Goal: Information Seeking & Learning: Learn about a topic

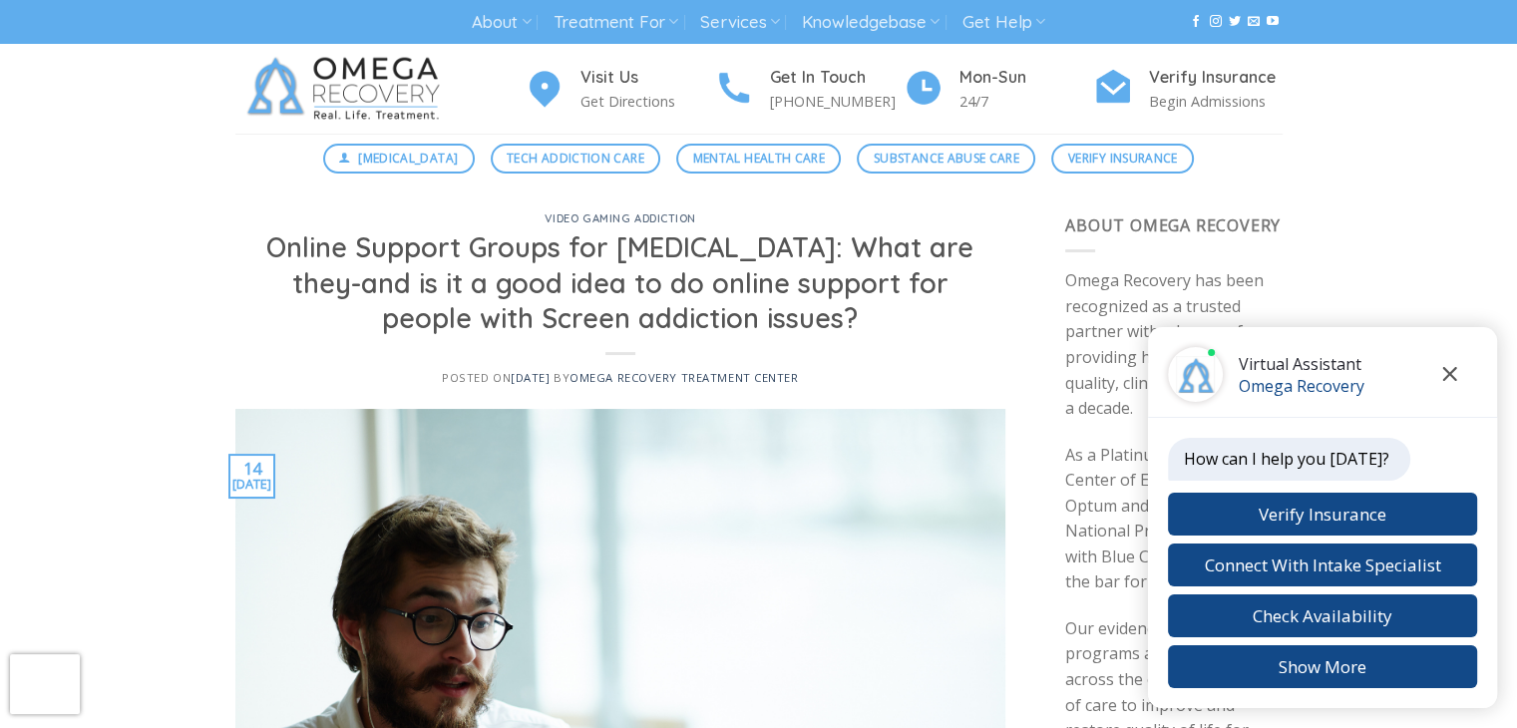
click at [1451, 365] on button "Close chat" at bounding box center [1450, 374] width 55 height 55
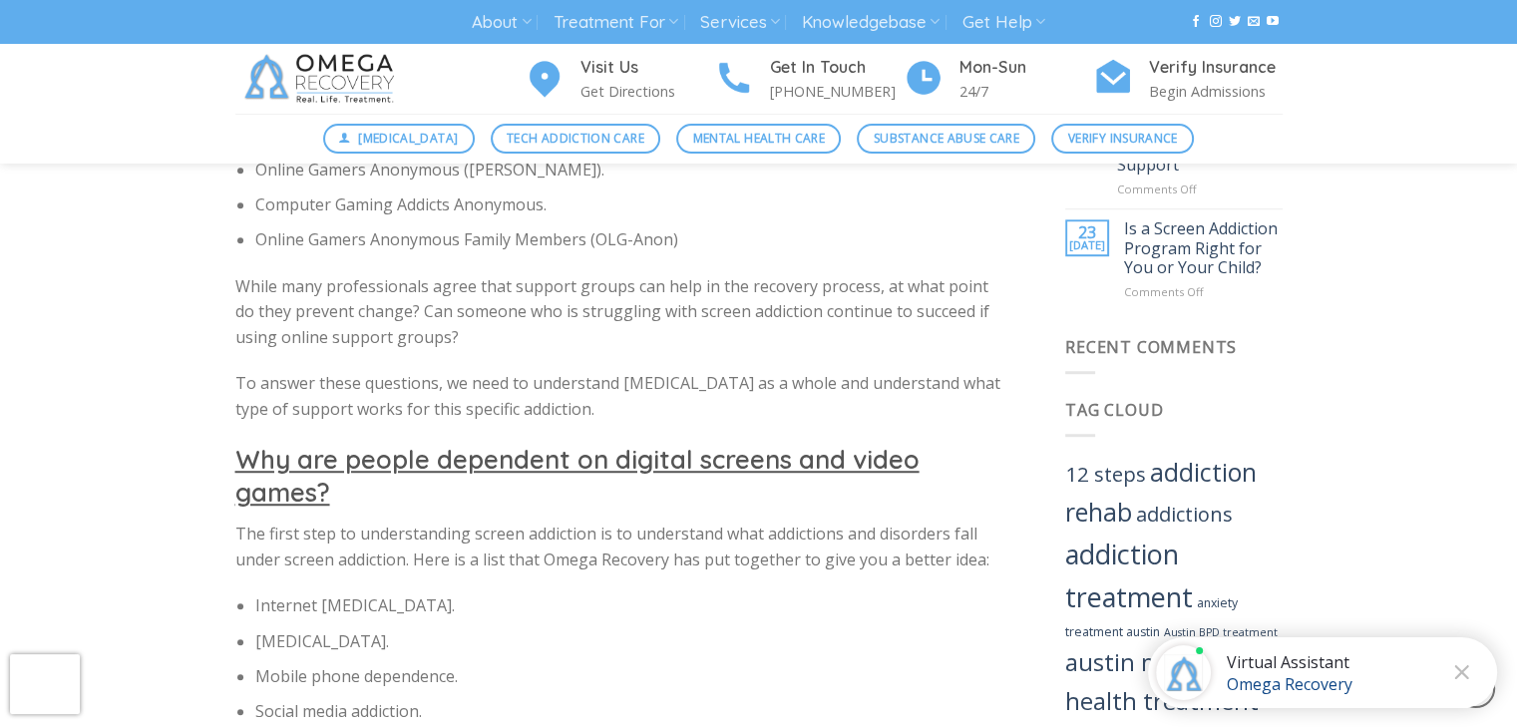
scroll to position [998, 0]
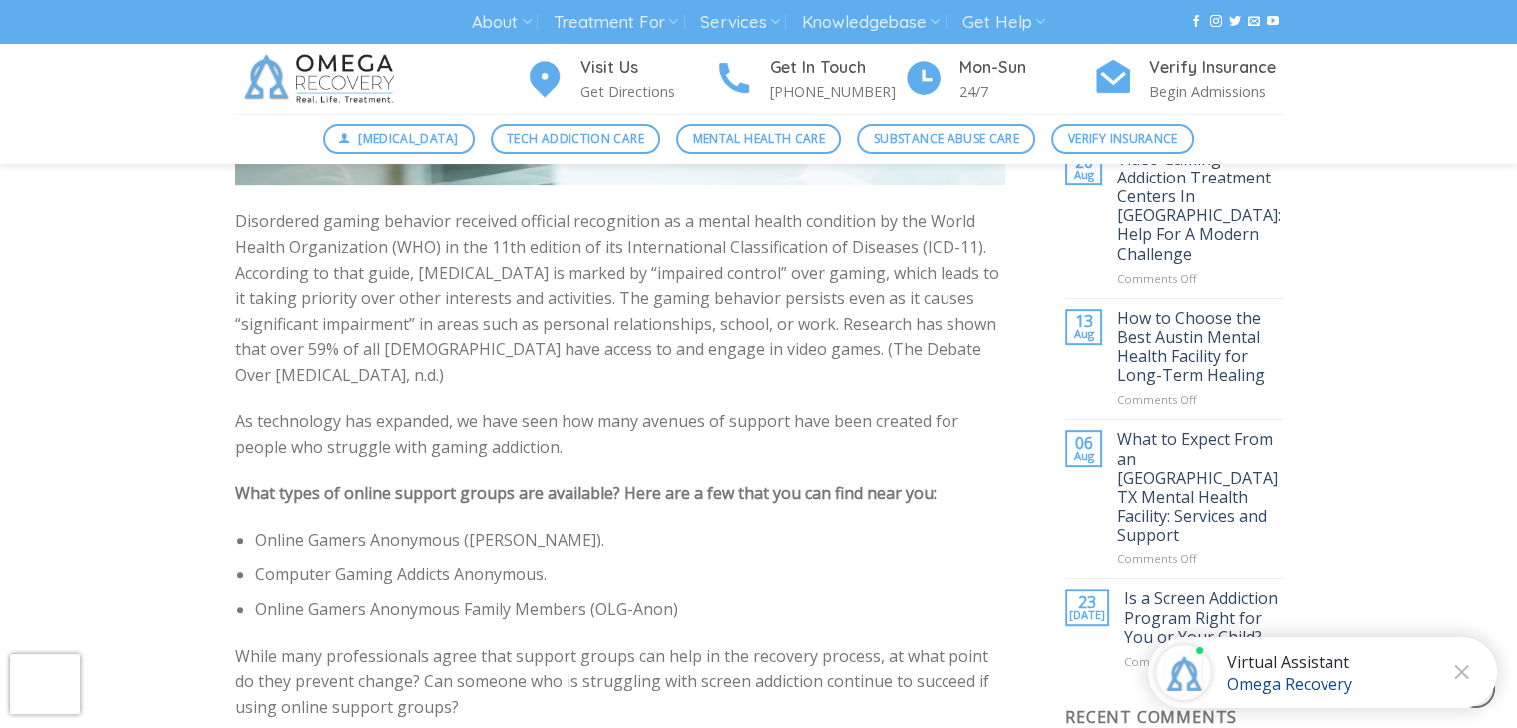
scroll to position [898, 0]
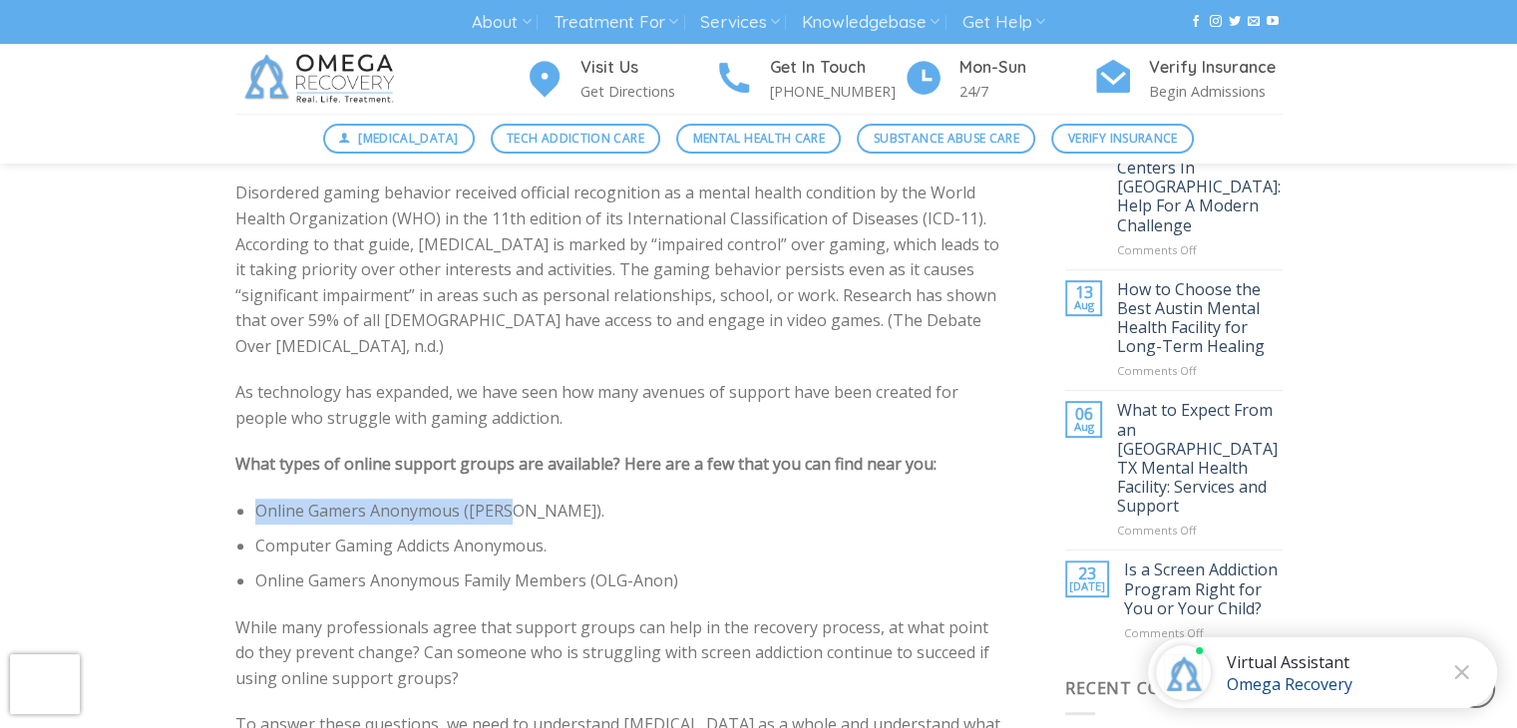
drag, startPoint x: 517, startPoint y: 505, endPoint x: 254, endPoint y: 505, distance: 262.4
click at [254, 505] on ul "Online Gamers Anonymous (OLGA). Computer Gaming Addicts Anonymous. Online Gamer…" at bounding box center [620, 547] width 771 height 96
copy li "Online Gamers Anonymous (OLGA)"
